Goal: Task Accomplishment & Management: Use online tool/utility

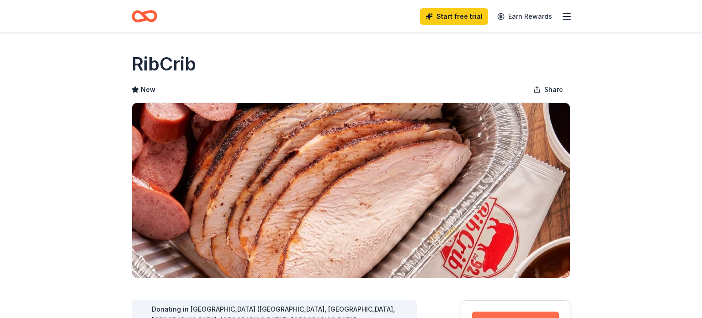
scroll to position [97, 0]
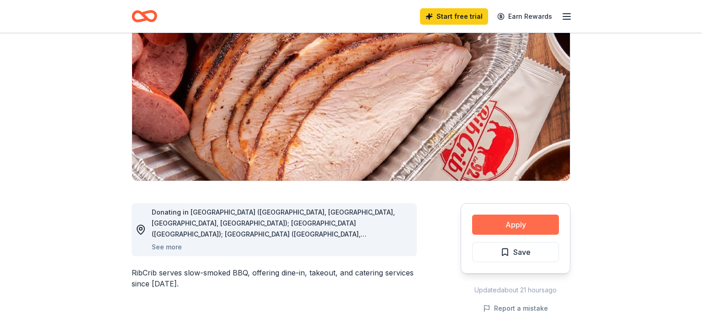
click at [533, 229] on button "Apply" at bounding box center [515, 224] width 87 height 20
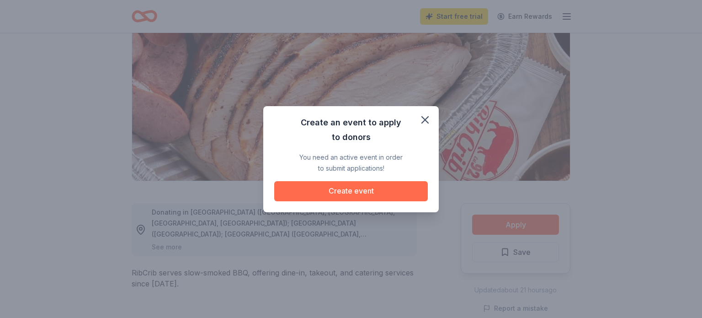
click at [424, 199] on button "Create event" at bounding box center [351, 191] width 154 height 20
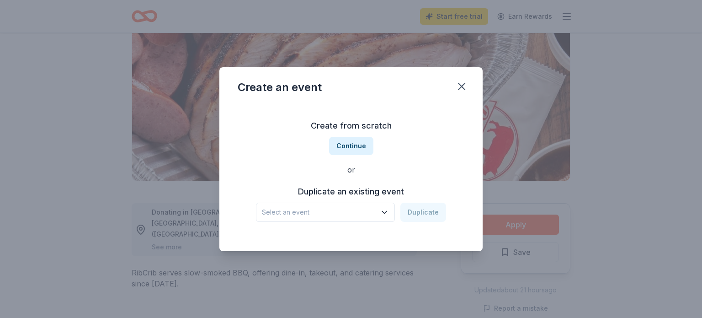
click at [375, 213] on span "Select an event" at bounding box center [319, 212] width 114 height 11
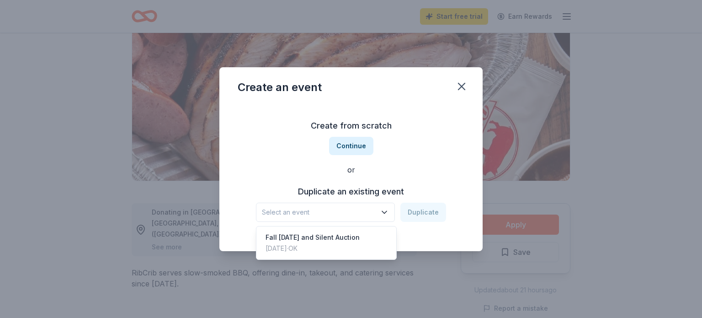
click at [457, 85] on div "Create an event Create from scratch Continue or Duplicate an existing event Sel…" at bounding box center [350, 159] width 263 height 184
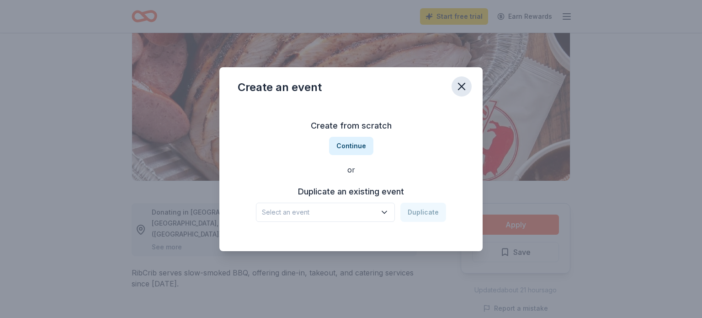
click at [460, 85] on icon "button" at bounding box center [461, 86] width 13 height 13
